Goal: Task Accomplishment & Management: Manage account settings

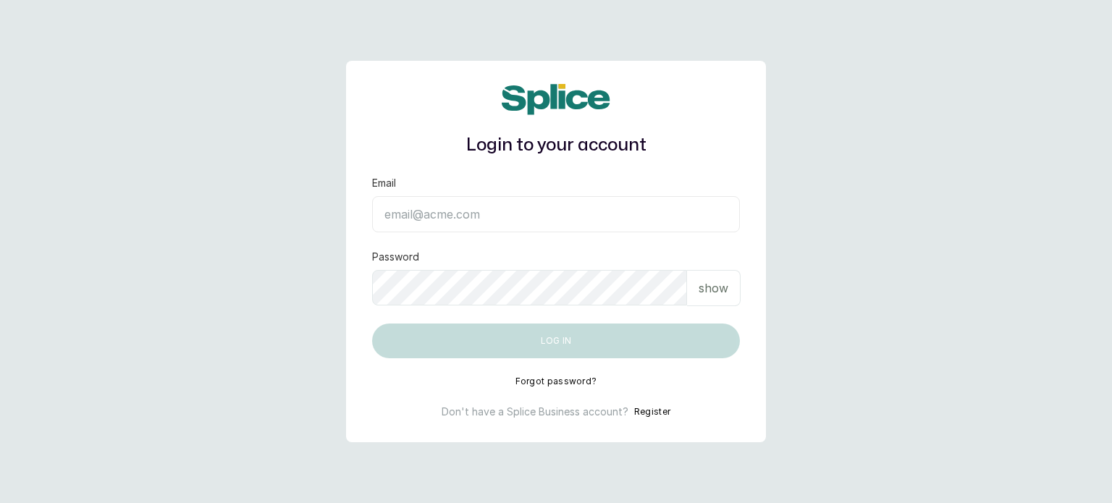
type input "sanctuarybywh@gmail.com"
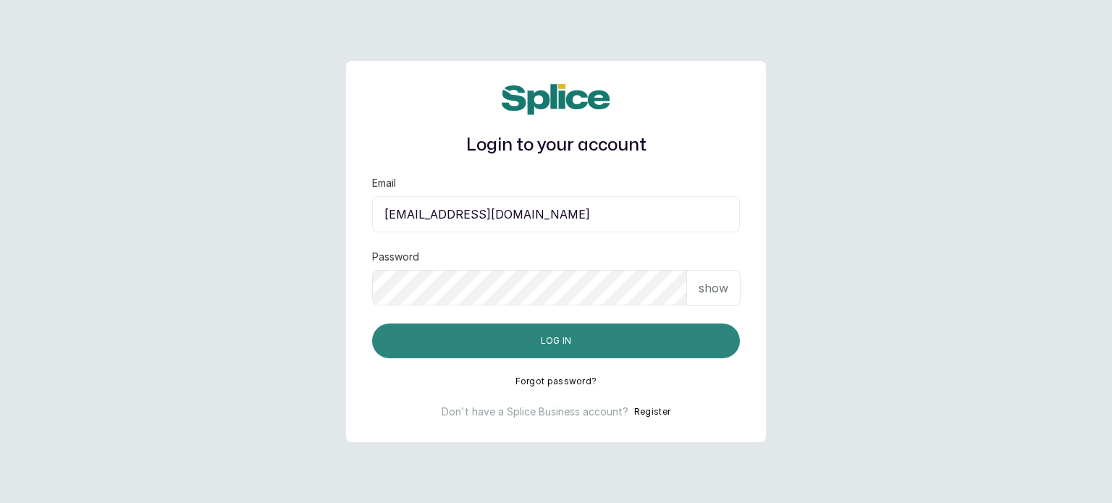
click at [539, 339] on button "Log in" at bounding box center [556, 341] width 368 height 35
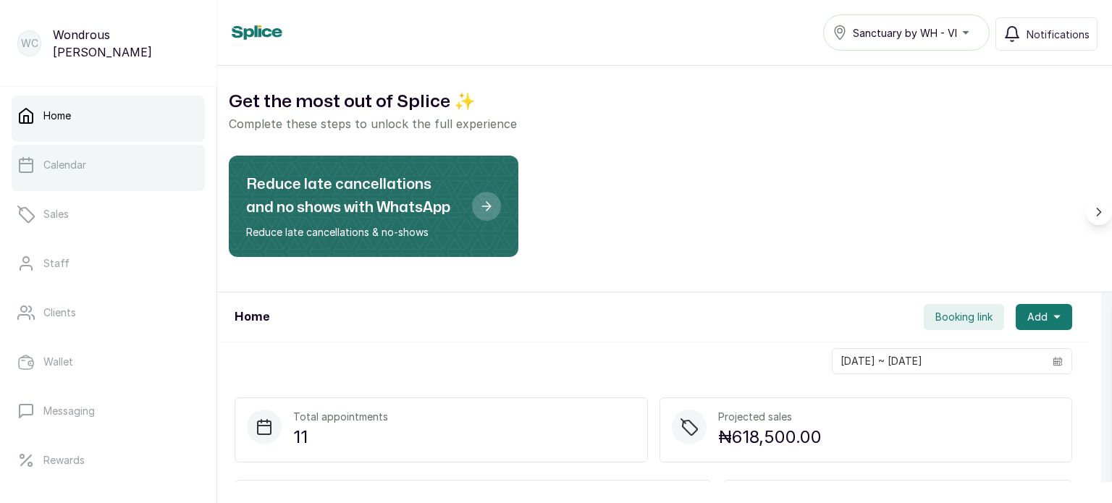
click at [148, 175] on link "Calendar" at bounding box center [108, 165] width 193 height 41
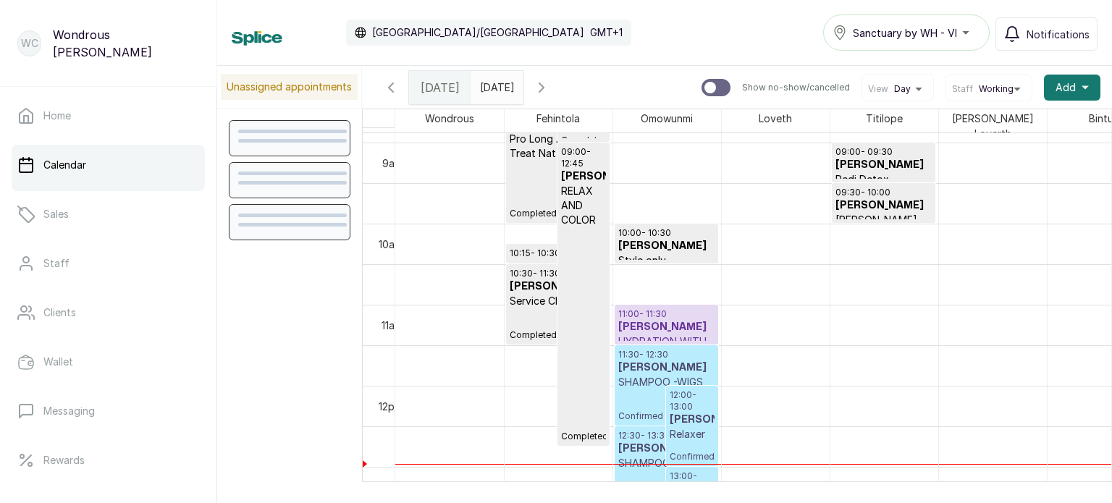
scroll to position [727, 0]
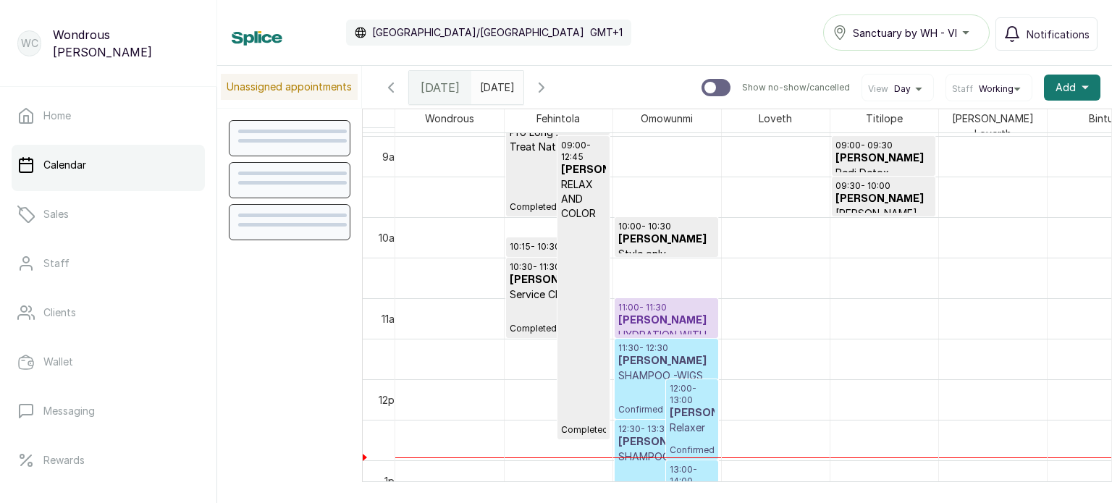
click at [689, 399] on p "12:00 - 13:00" at bounding box center [692, 394] width 45 height 23
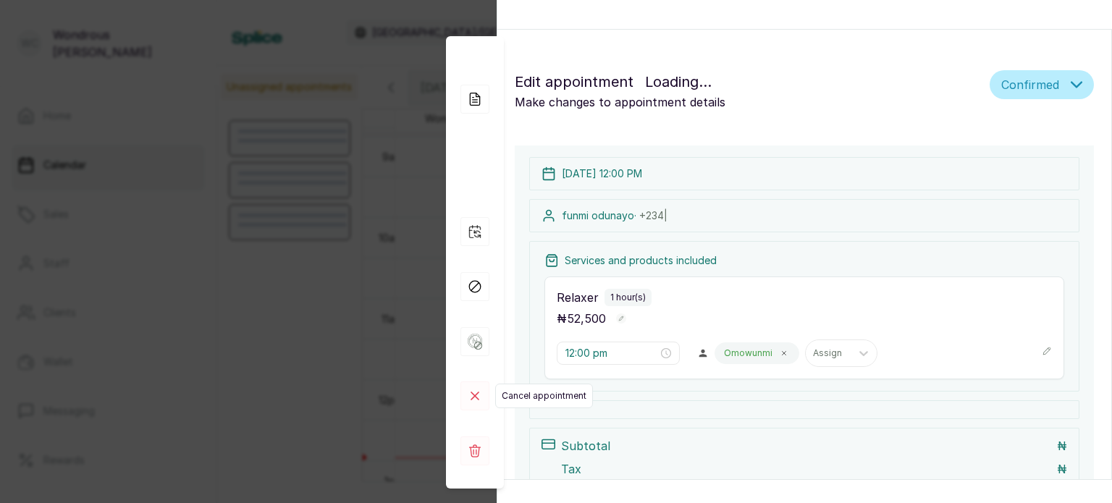
click at [472, 396] on rect at bounding box center [474, 395] width 29 height 29
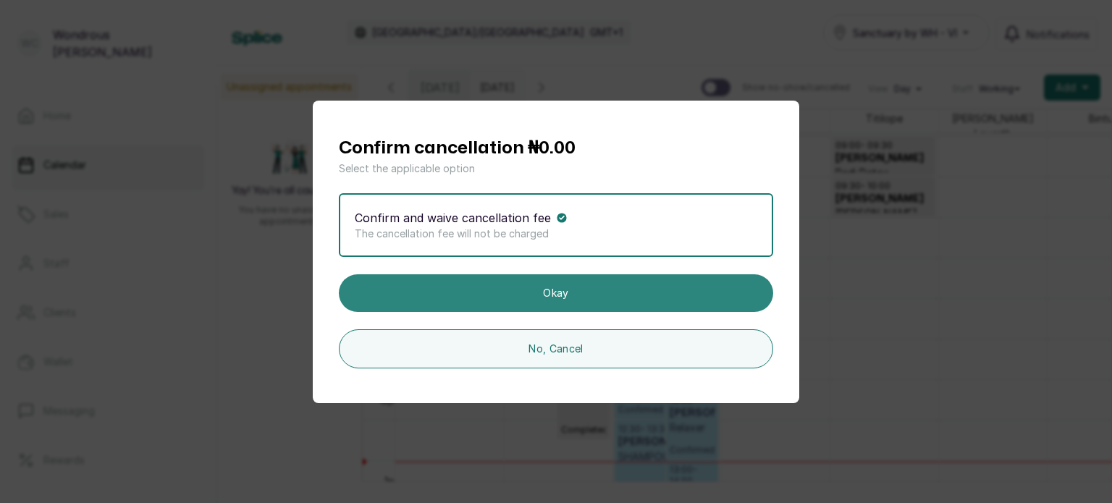
click at [547, 292] on button "Okay" at bounding box center [556, 293] width 434 height 38
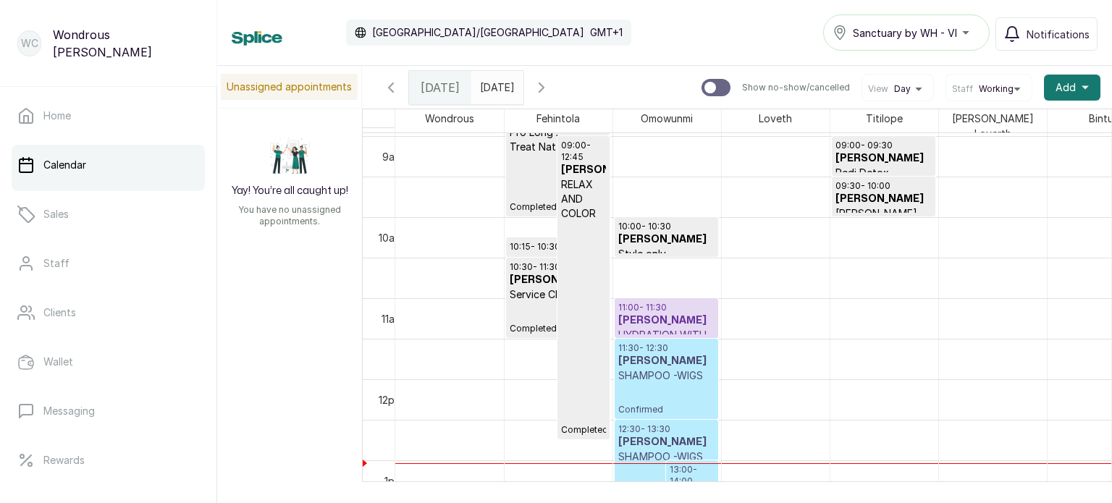
type input "dd/MM/yyyy"
click at [495, 82] on input "dd/MM/yyyy" at bounding box center [483, 84] width 23 height 25
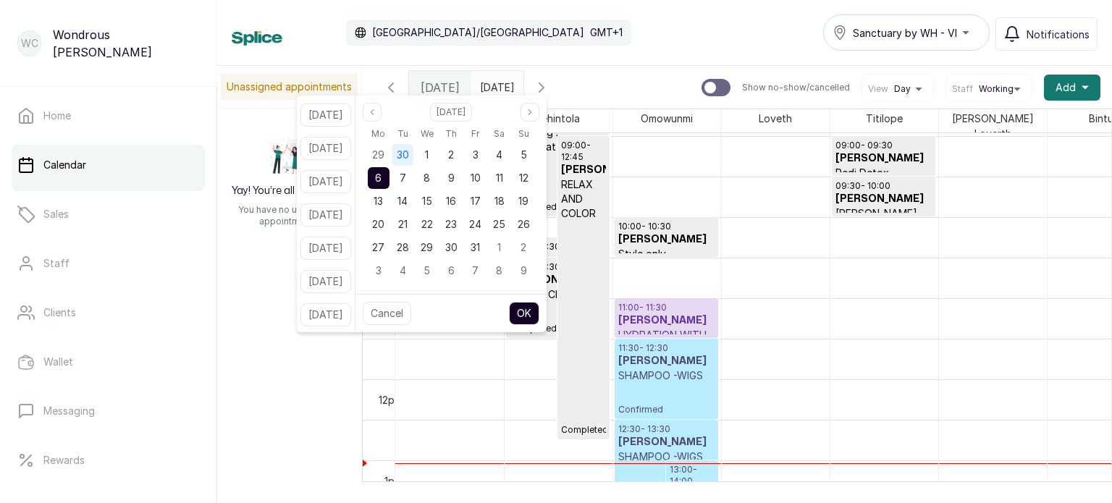
click at [415, 158] on div "30" at bounding box center [403, 154] width 24 height 23
click at [538, 310] on button "OK" at bounding box center [524, 313] width 30 height 23
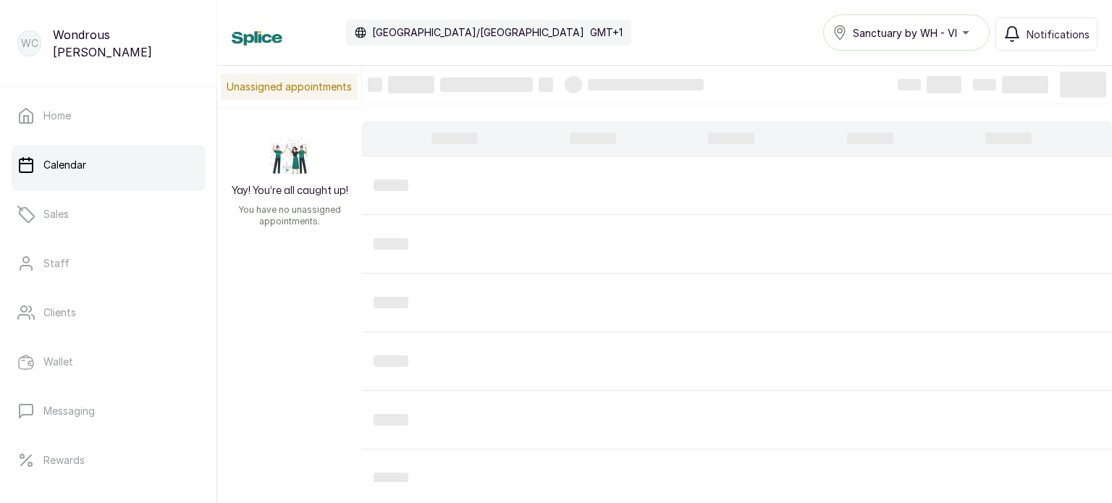
type input "[DATE]"
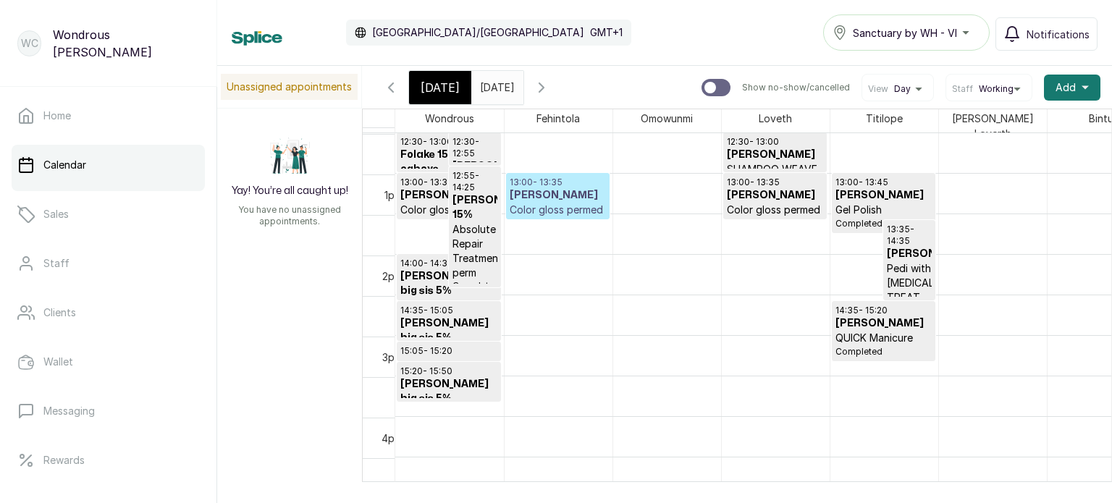
scroll to position [1014, 0]
click at [436, 316] on h3 "[PERSON_NAME] big sis 5%" at bounding box center [448, 330] width 97 height 29
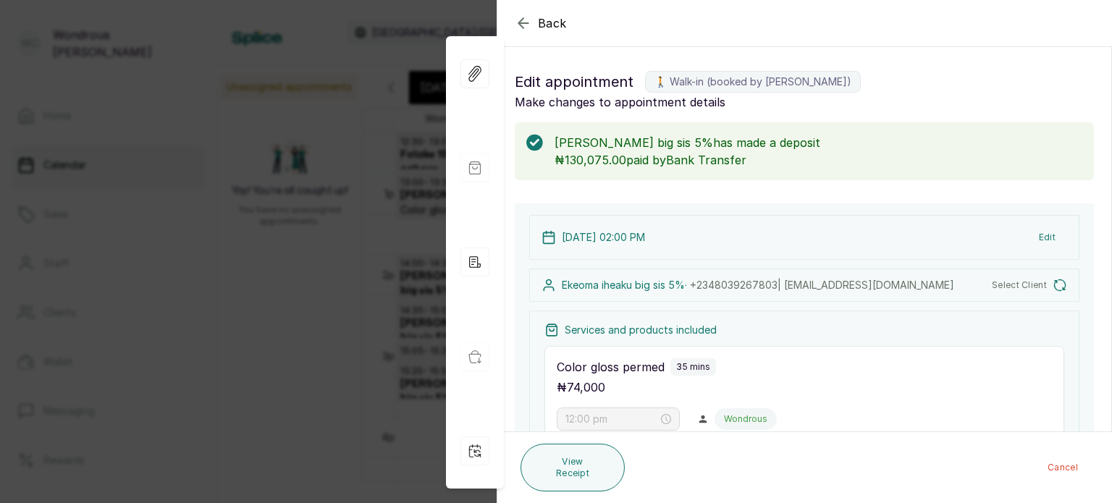
type input "2:00 pm"
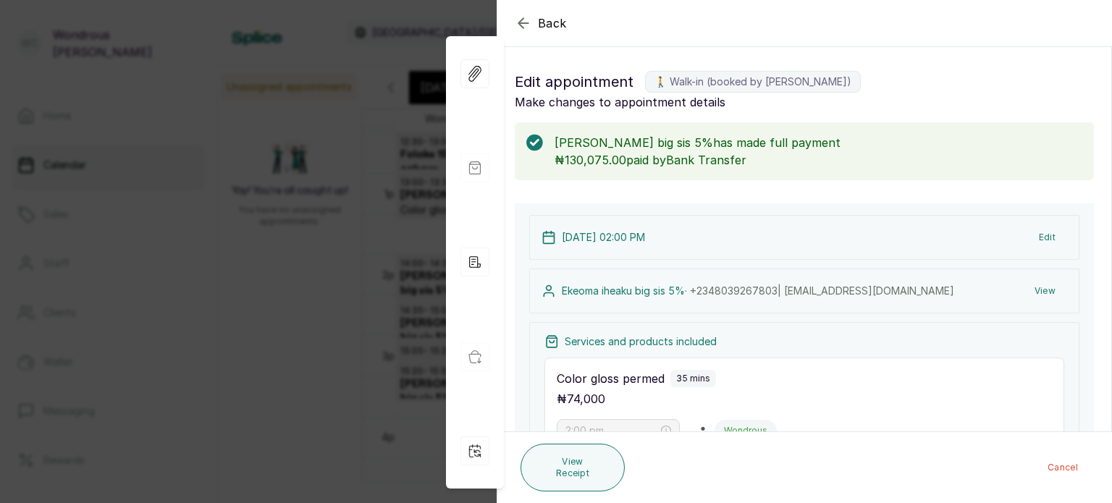
click at [1031, 290] on button "View" at bounding box center [1045, 291] width 44 height 26
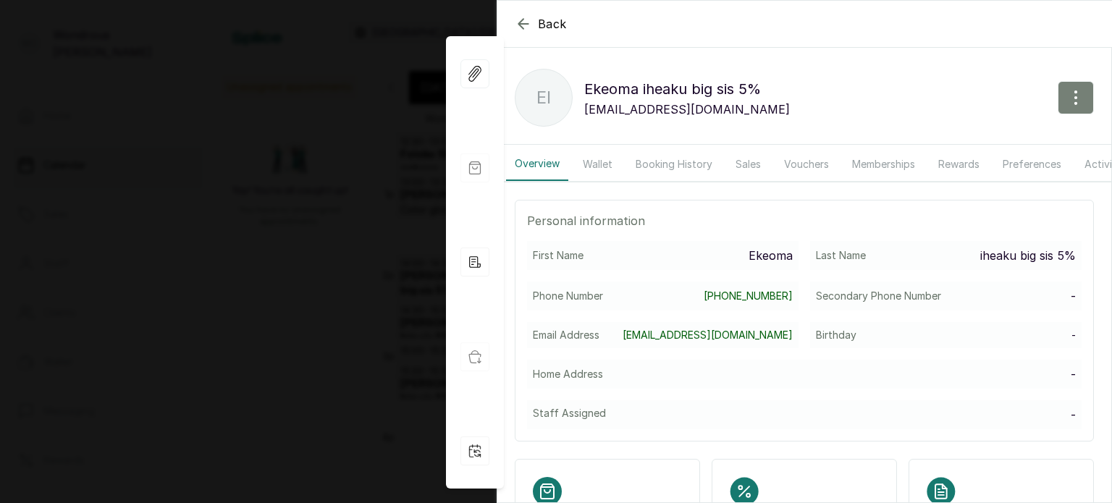
click at [1067, 95] on icon "button" at bounding box center [1075, 97] width 17 height 17
click at [956, 144] on span "Edit" at bounding box center [1012, 140] width 139 height 17
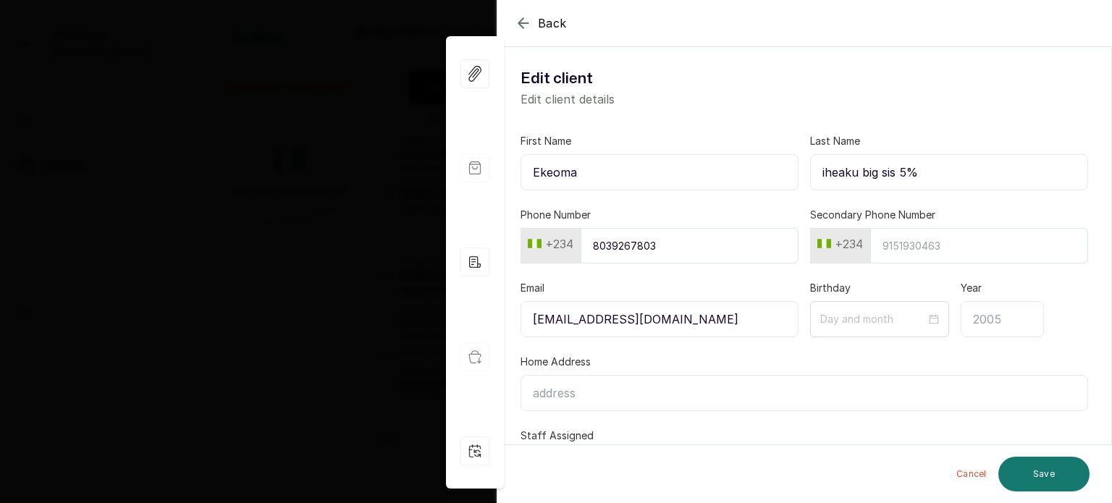
click at [903, 171] on input "iheaku big sis 5%" at bounding box center [949, 172] width 278 height 36
type input "iheaku big sis 10%"
click at [1044, 480] on button "Save" at bounding box center [1043, 474] width 91 height 35
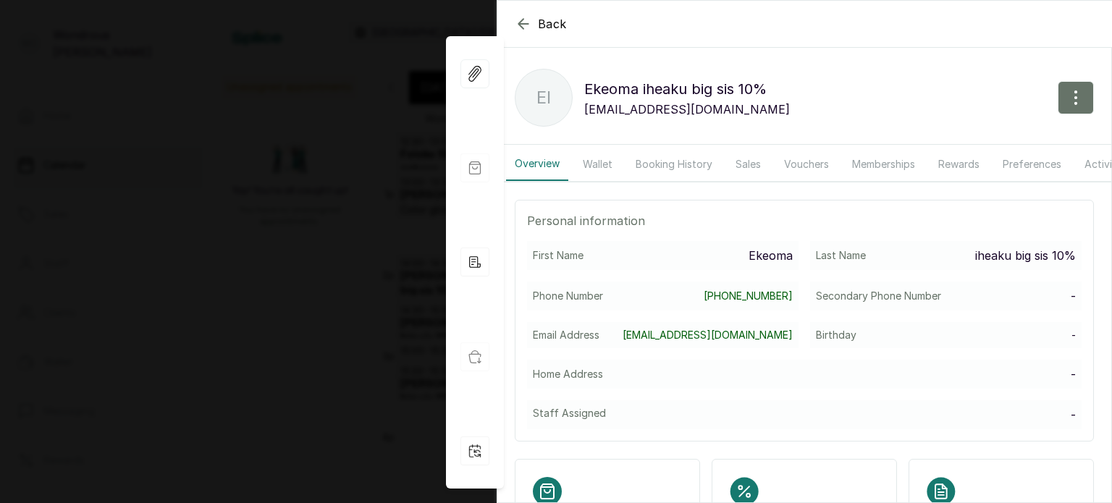
click at [900, 161] on button "Memberships" at bounding box center [883, 164] width 80 height 33
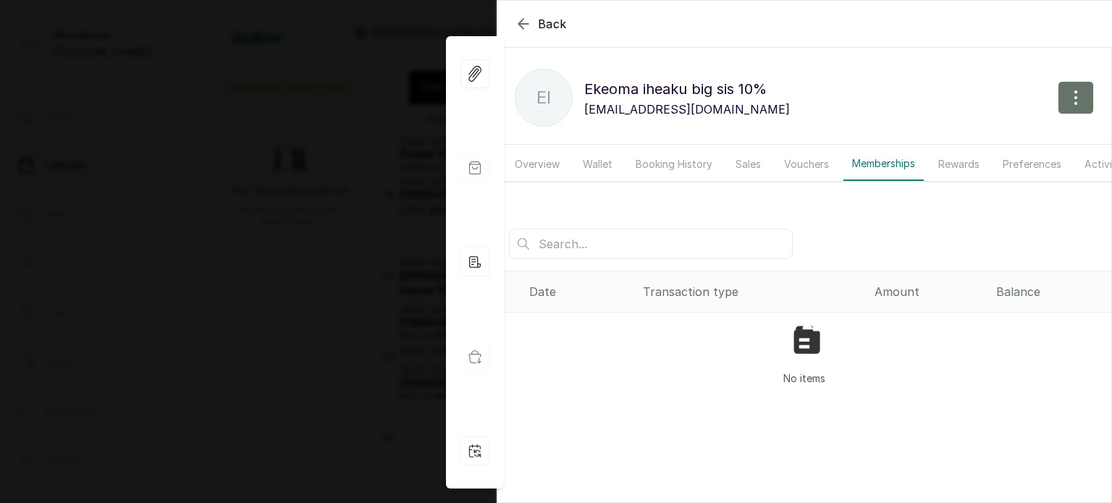
click at [695, 255] on input "text" at bounding box center [651, 244] width 284 height 30
click at [952, 159] on button "Rewards" at bounding box center [958, 164] width 59 height 33
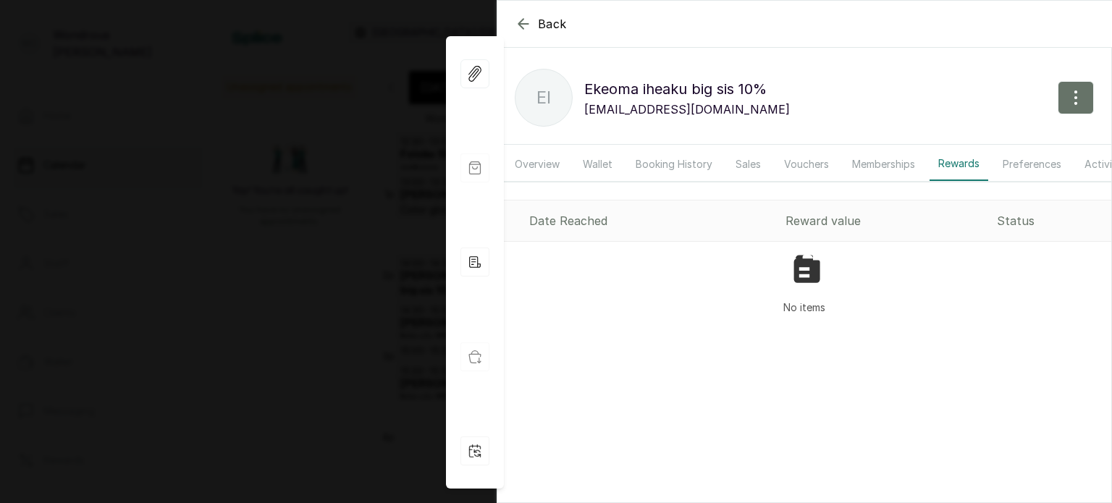
click at [523, 25] on icon "button" at bounding box center [523, 23] width 17 height 17
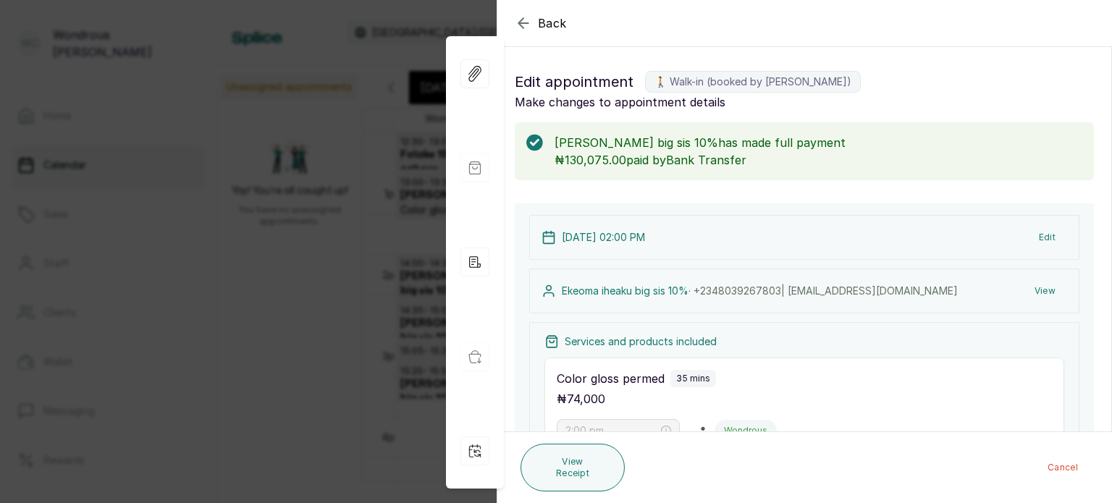
click at [520, 25] on icon "button" at bounding box center [522, 22] width 9 height 9
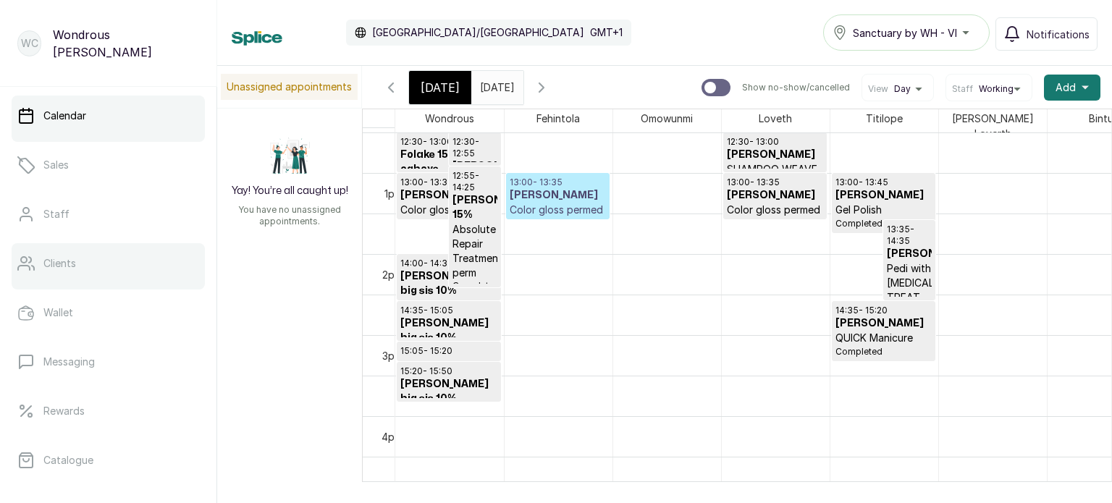
scroll to position [46, 0]
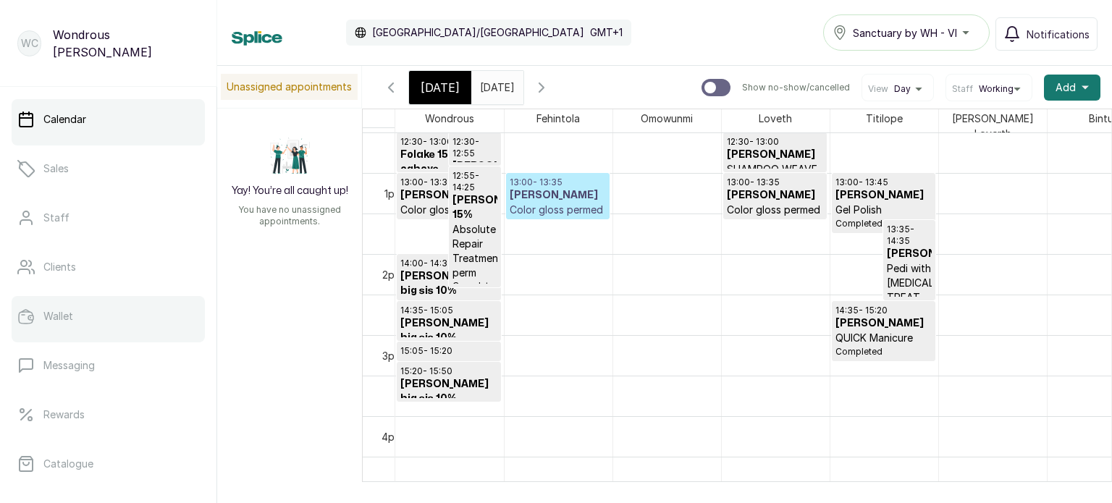
click at [80, 306] on link "Wallet" at bounding box center [108, 316] width 193 height 41
